Goal: Book appointment/travel/reservation

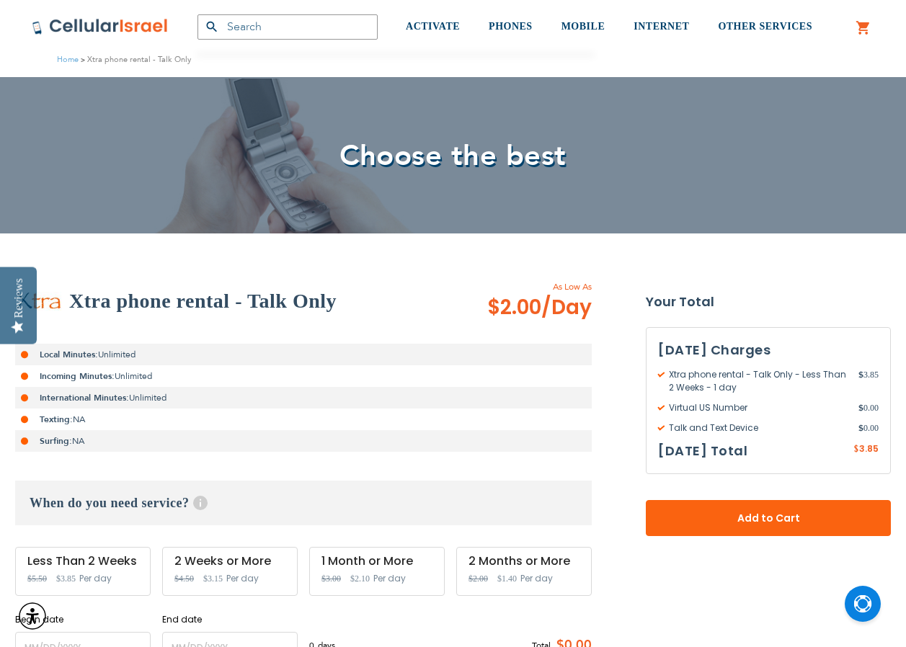
scroll to position [216, 0]
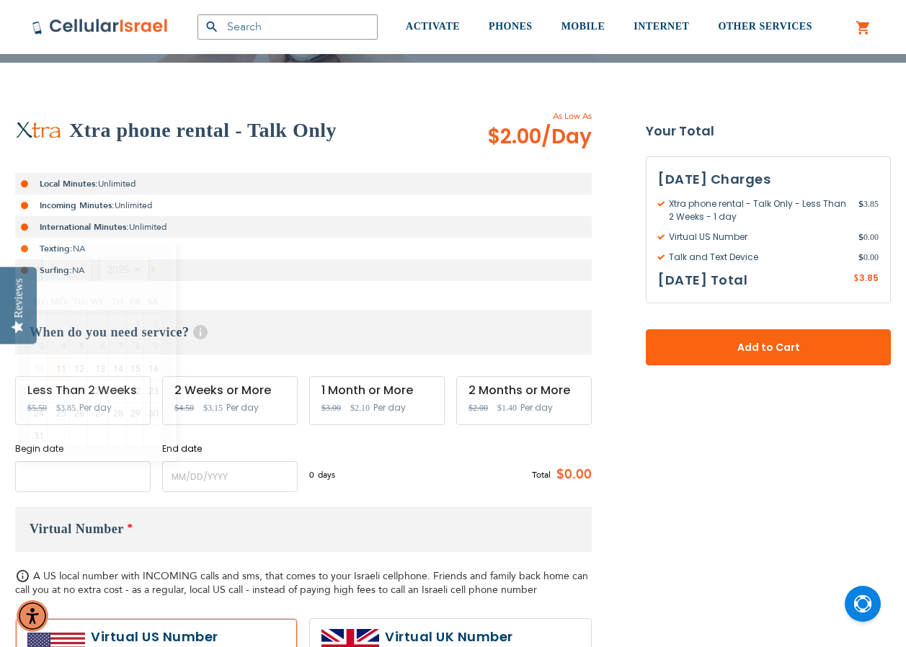
click at [89, 484] on input "name" at bounding box center [82, 476] width 135 height 31
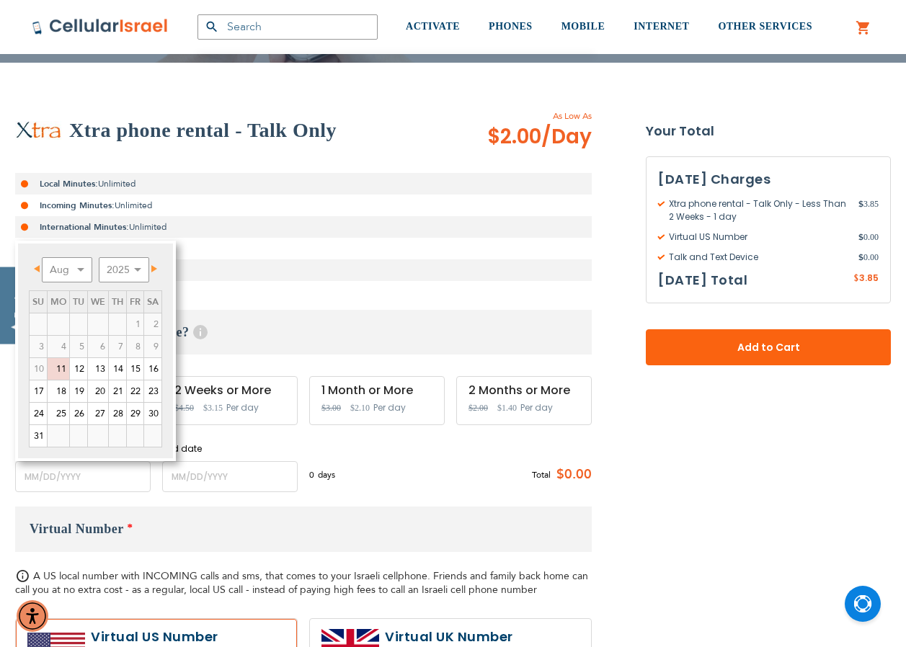
click at [156, 270] on span "Next" at bounding box center [154, 268] width 6 height 7
click at [65, 344] on link "8" at bounding box center [59, 347] width 22 height 22
type input "[DATE]"
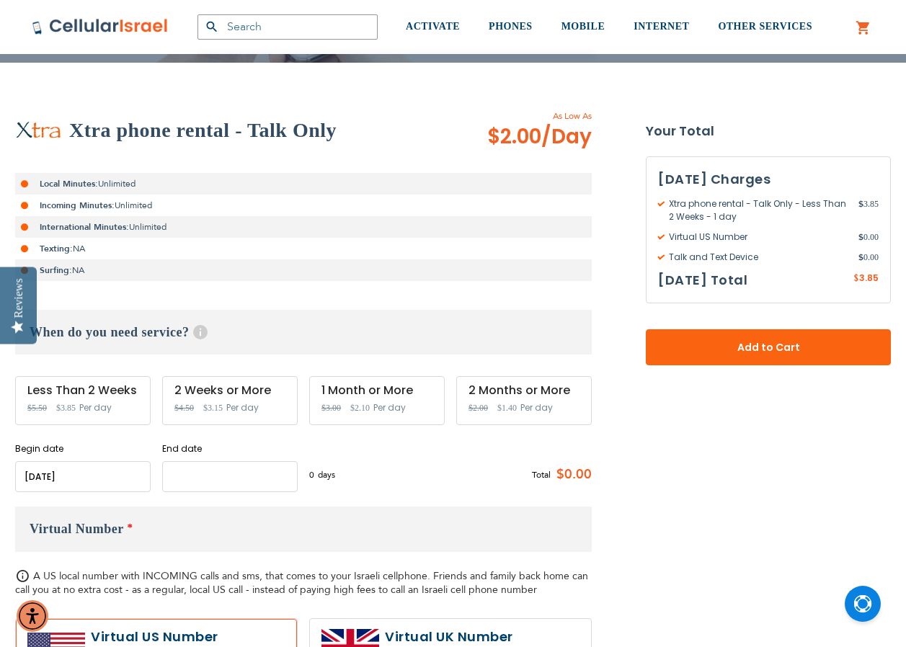
click at [203, 480] on input "name" at bounding box center [229, 476] width 135 height 31
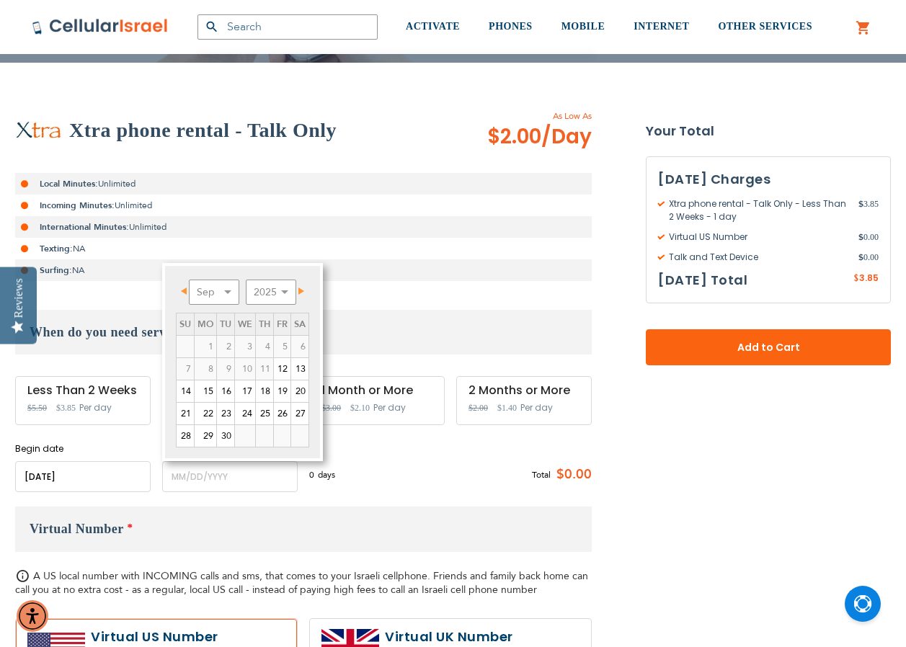
click at [304, 290] on span "Next" at bounding box center [301, 291] width 6 height 7
click at [304, 291] on span "Next" at bounding box center [301, 291] width 6 height 7
click at [304, 291] on span "Next" at bounding box center [302, 291] width 6 height 7
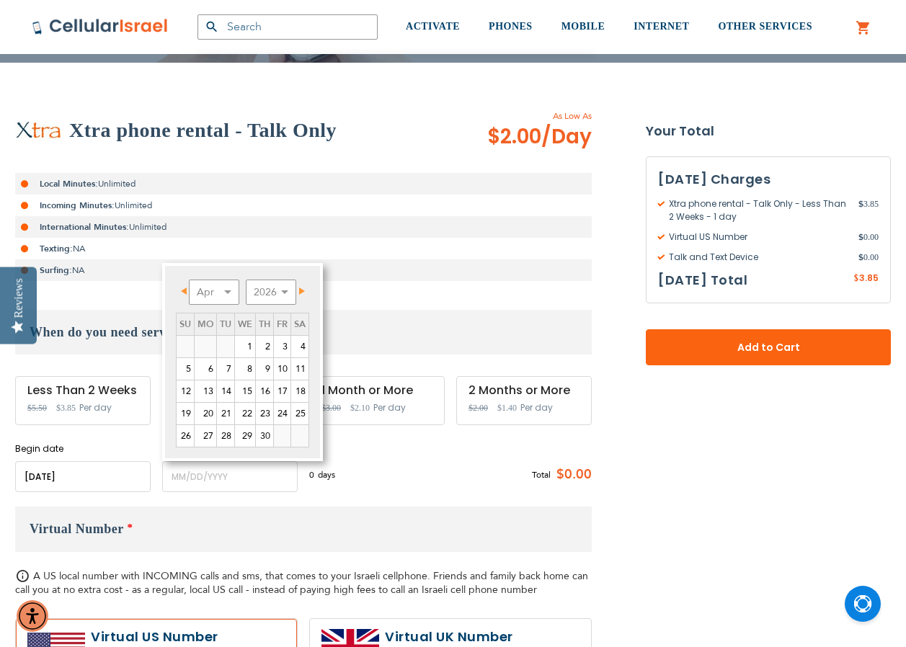
click at [304, 291] on span "Next" at bounding box center [302, 291] width 6 height 7
click at [183, 290] on span "Prev" at bounding box center [184, 291] width 6 height 7
click at [210, 388] on link "15" at bounding box center [206, 392] width 22 height 22
type input "[DATE]"
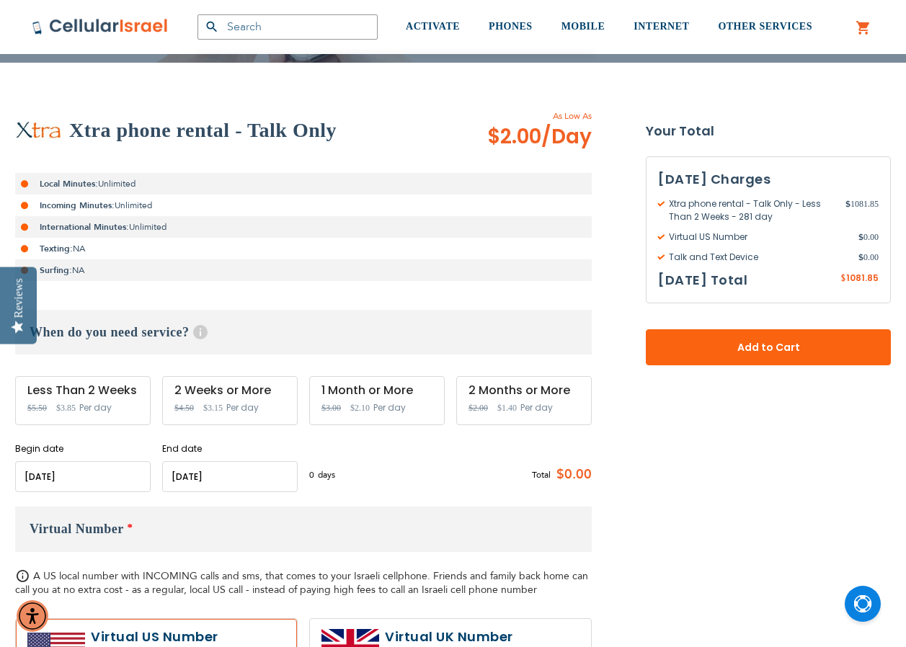
click at [430, 481] on div "0 days $3.85 per day Total $0.00" at bounding box center [450, 474] width 282 height 35
